Goal: Transaction & Acquisition: Download file/media

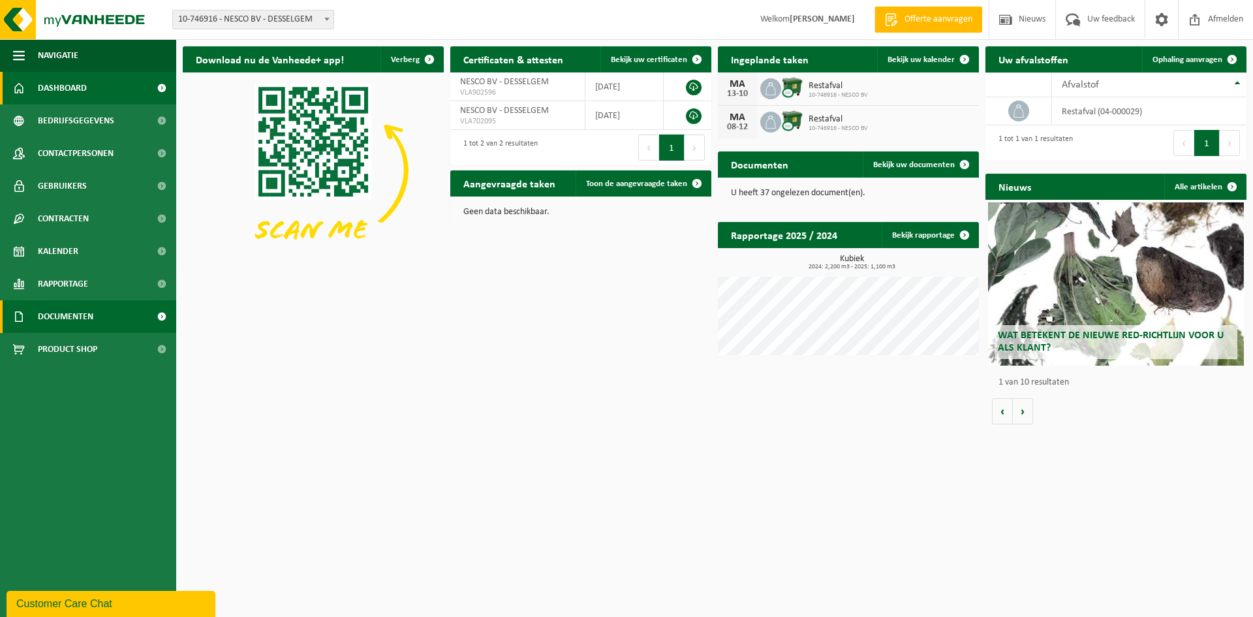
click at [80, 314] on span "Documenten" at bounding box center [65, 316] width 55 height 33
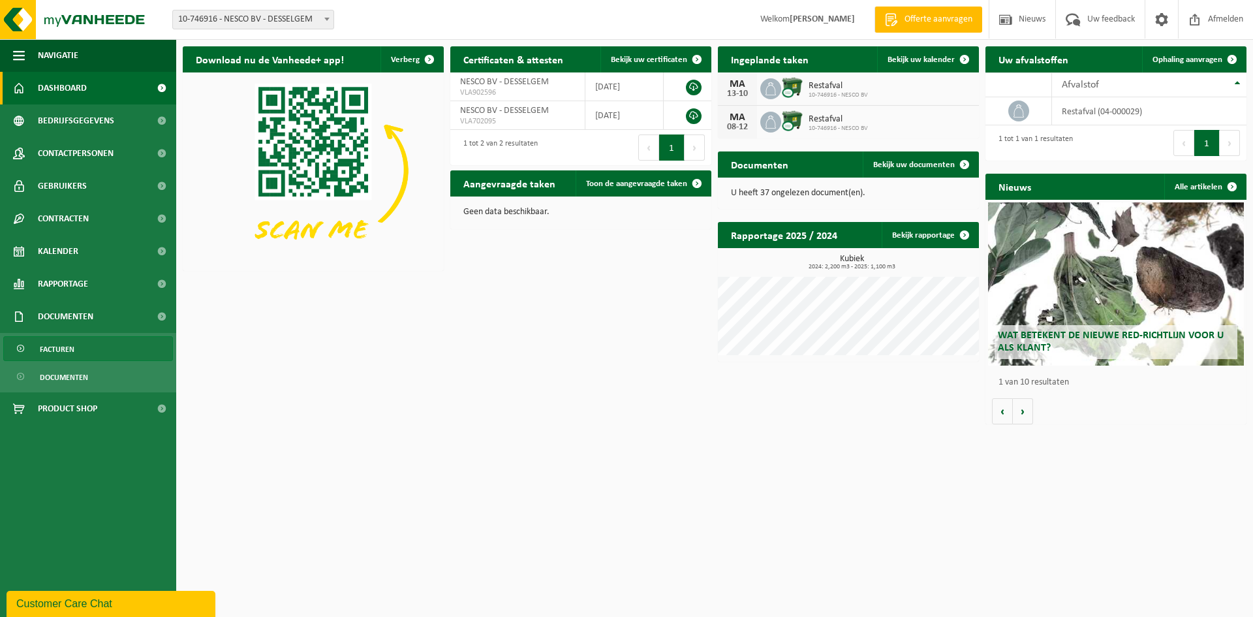
click at [71, 349] on span "Facturen" at bounding box center [57, 349] width 35 height 25
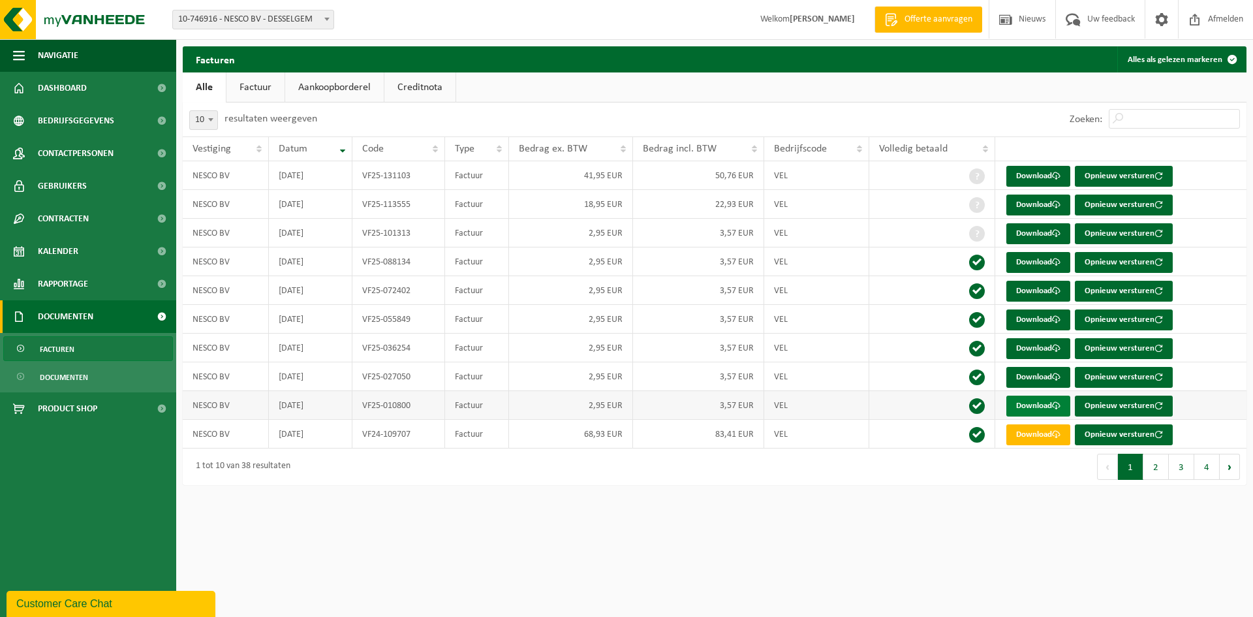
click at [1035, 401] on link "Download" at bounding box center [1038, 405] width 64 height 21
click at [1030, 375] on link "Download" at bounding box center [1038, 377] width 64 height 21
click at [1044, 349] on link "Download" at bounding box center [1038, 348] width 64 height 21
click at [1016, 318] on link "Download" at bounding box center [1038, 319] width 64 height 21
click at [1024, 290] on link "Download" at bounding box center [1038, 291] width 64 height 21
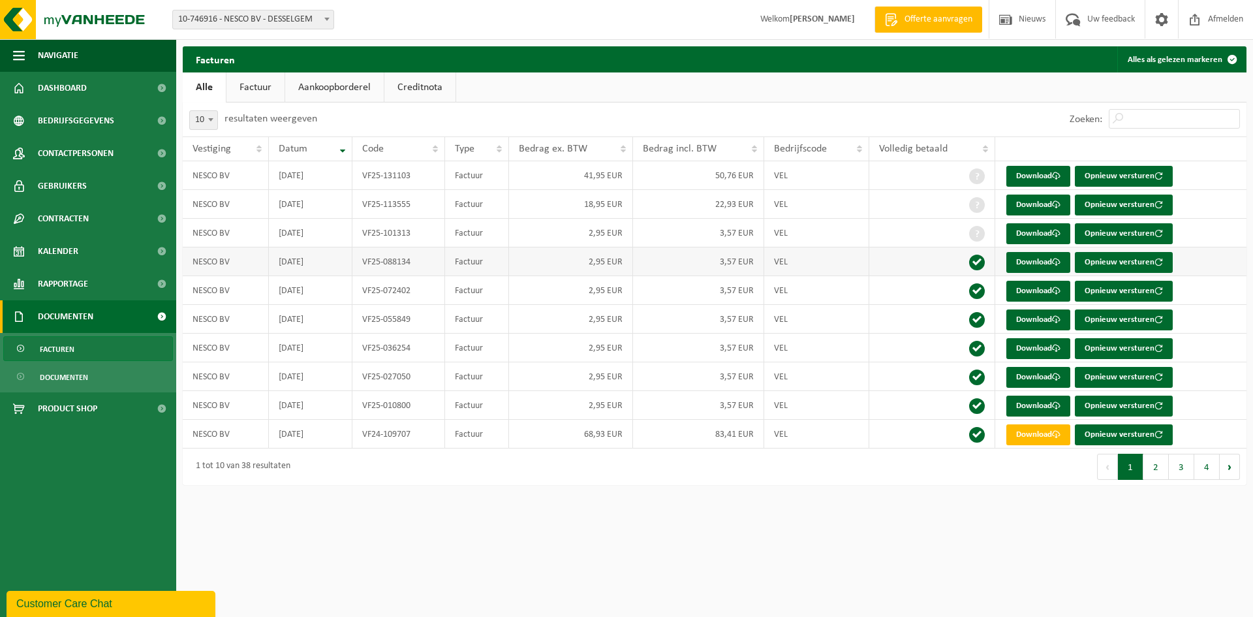
click at [886, 264] on td at bounding box center [932, 261] width 126 height 29
click at [1035, 258] on link "Download" at bounding box center [1038, 262] width 64 height 21
click at [1034, 230] on link "Download" at bounding box center [1038, 233] width 64 height 21
click at [1021, 204] on link "Download" at bounding box center [1038, 204] width 64 height 21
click at [1032, 173] on link "Download" at bounding box center [1038, 176] width 64 height 21
